Goal: Check status: Check status

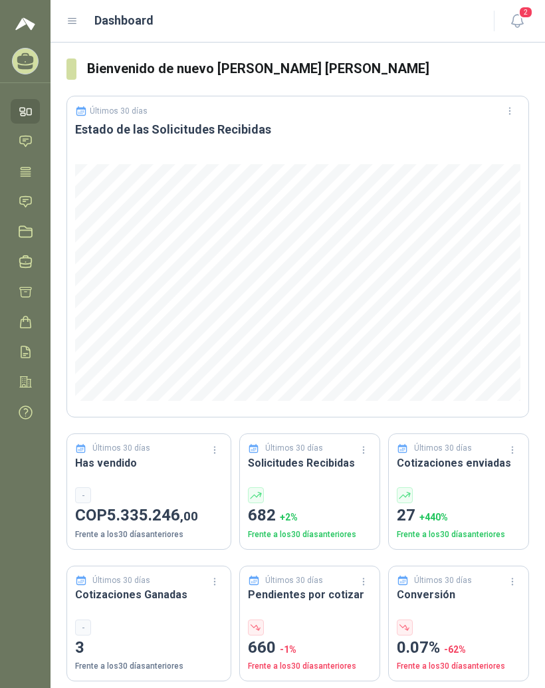
click at [76, 23] on icon at bounding box center [73, 21] width 12 height 12
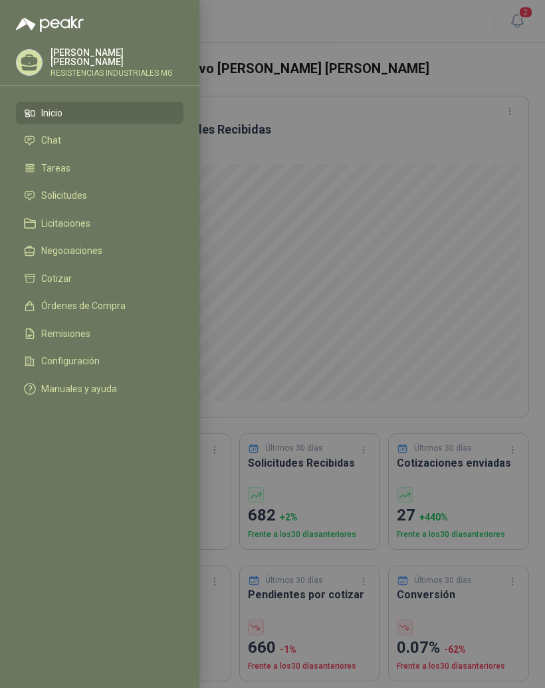
click at [94, 194] on li "Solicitudes" at bounding box center [100, 196] width 152 height 12
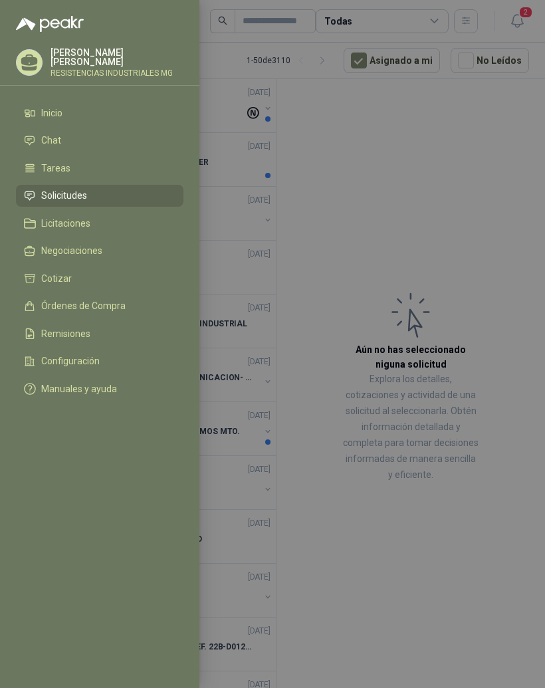
click at [508, 213] on div at bounding box center [272, 344] width 545 height 688
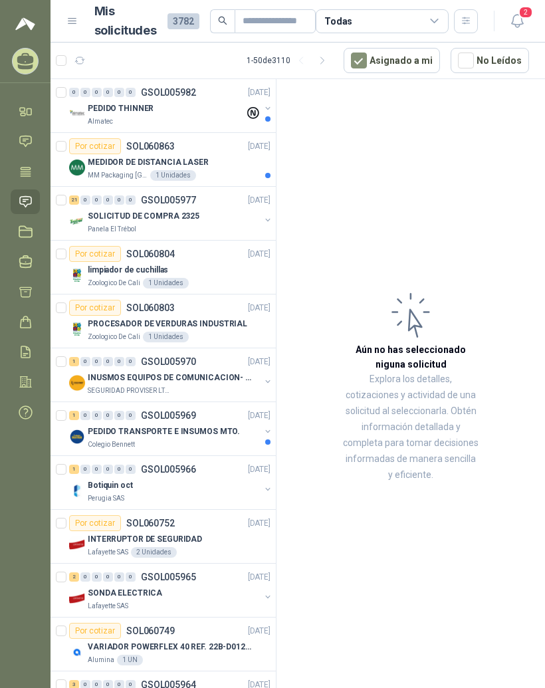
click at [209, 171] on div "MM Packaging Colombia 1 Unidades" at bounding box center [179, 175] width 183 height 11
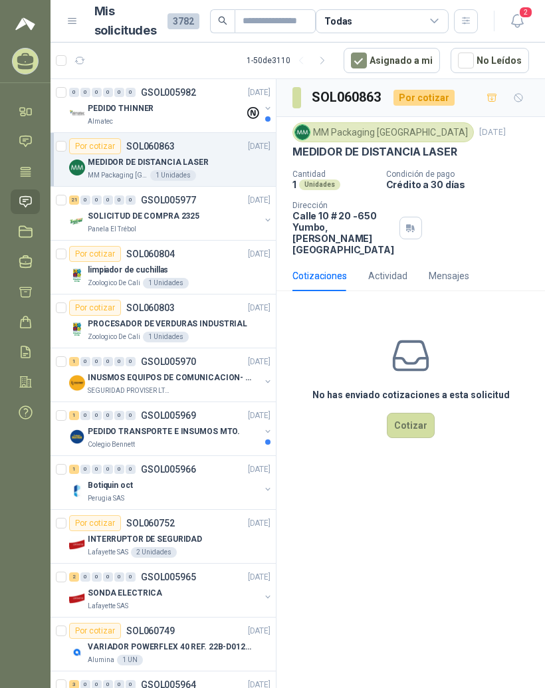
click at [214, 214] on div "SOLICITUD DE COMPRA 2325" at bounding box center [174, 216] width 172 height 16
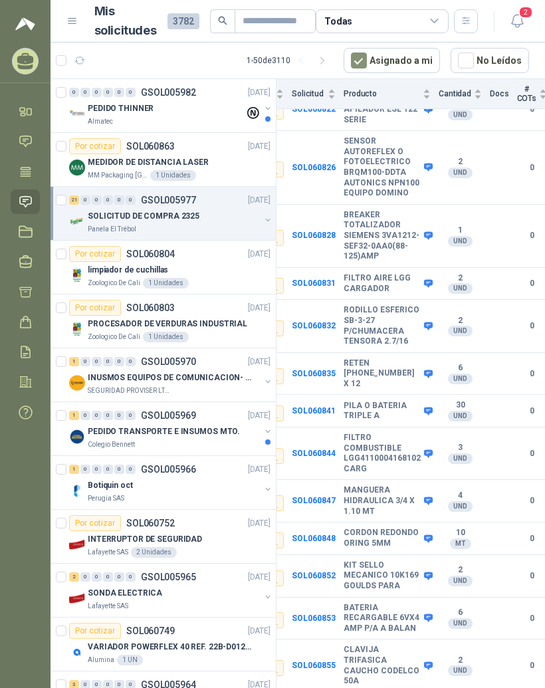
scroll to position [17, 0]
click at [196, 262] on div "limpiador de cuchillas" at bounding box center [179, 270] width 183 height 16
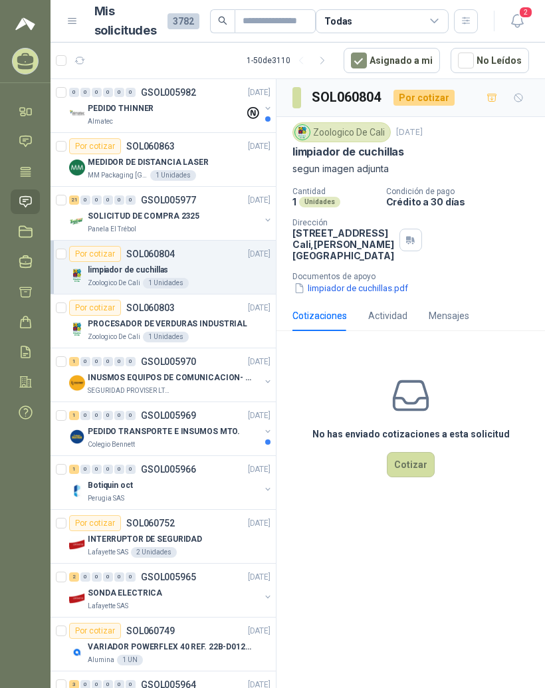
click at [233, 318] on p "PROCESADOR DE VERDURAS INDUSTRIAL" at bounding box center [168, 324] width 160 height 13
